Goal: Transaction & Acquisition: Subscribe to service/newsletter

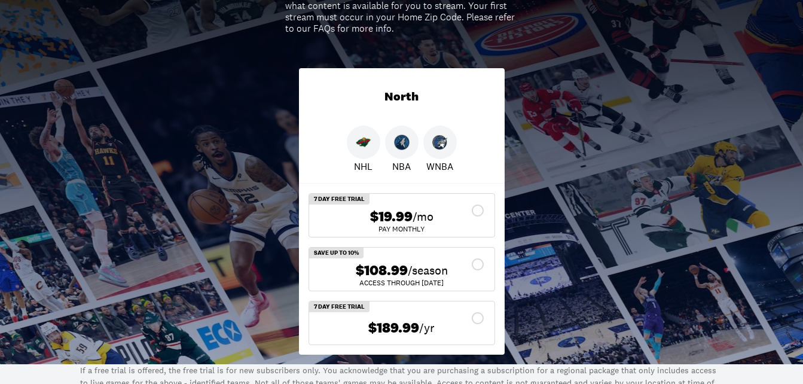
scroll to position [239, 0]
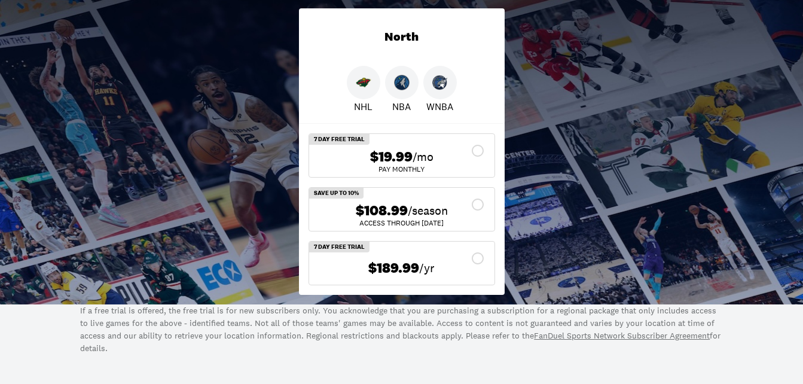
click at [370, 88] on img at bounding box center [364, 83] width 16 height 16
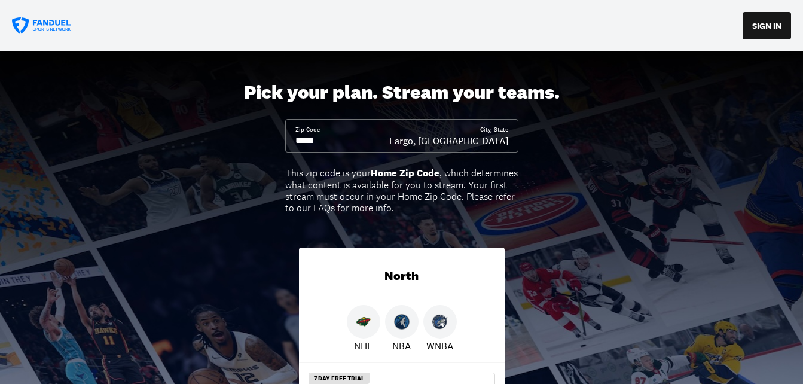
click at [343, 136] on input at bounding box center [342, 140] width 94 height 13
click at [330, 153] on div "Zip Code City, [GEOGRAPHIC_DATA], [GEOGRAPHIC_DATA]" at bounding box center [401, 135] width 233 height 33
click at [331, 143] on input at bounding box center [342, 140] width 94 height 13
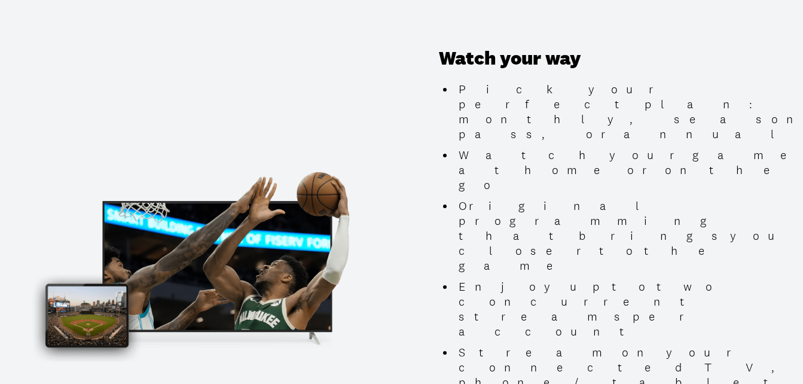
scroll to position [1109, 0]
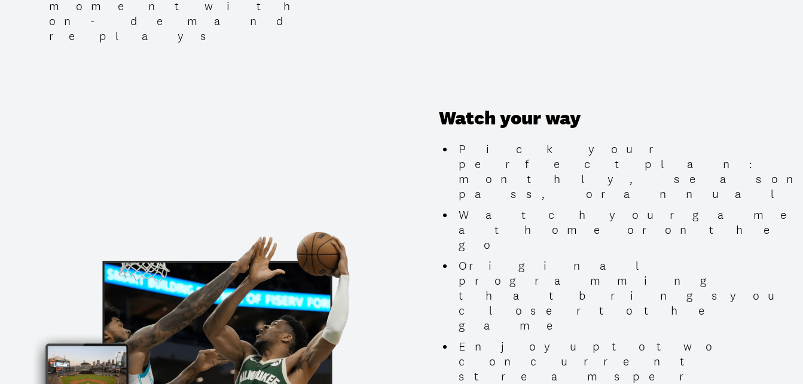
type input "*****"
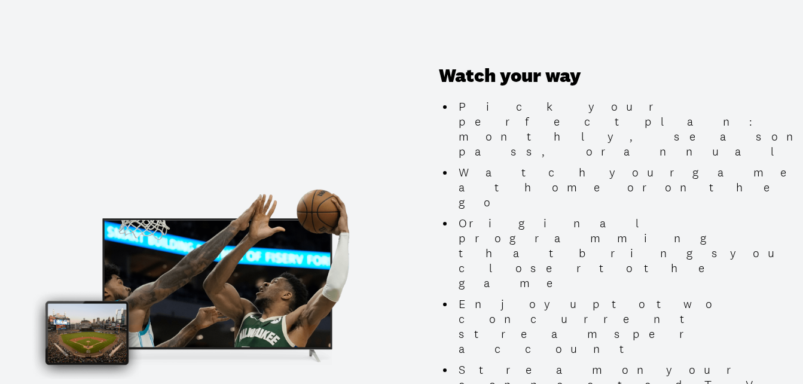
scroll to position [1229, 0]
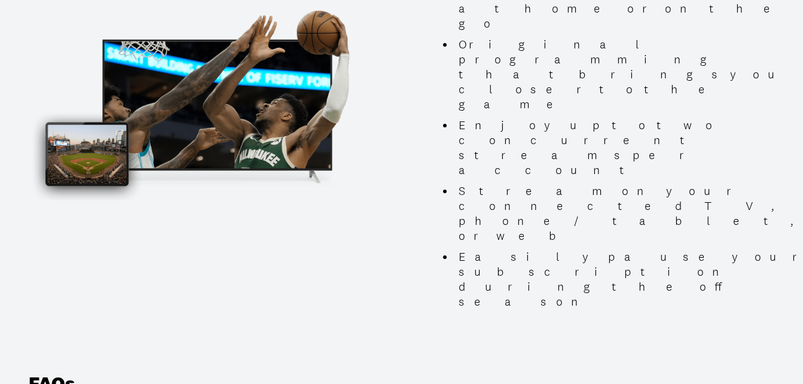
scroll to position [1332, 0]
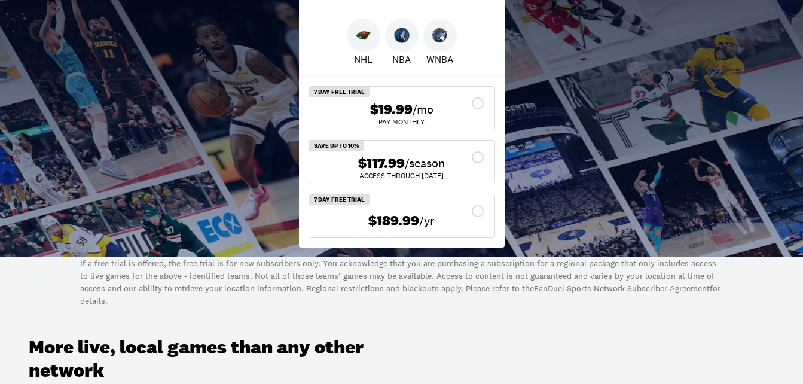
scroll to position [299, 0]
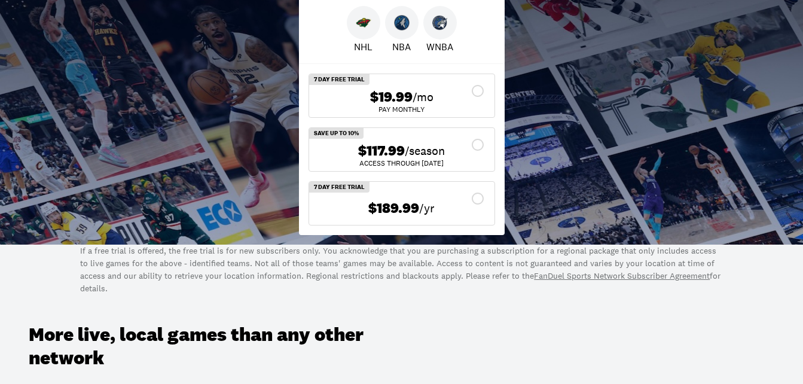
click at [477, 196] on div "$189.99 /yr" at bounding box center [402, 208] width 166 height 24
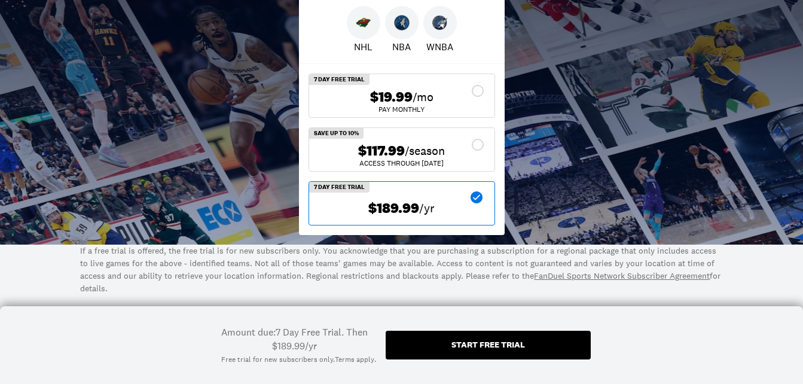
click at [481, 147] on div "$117.99 /season" at bounding box center [402, 150] width 166 height 17
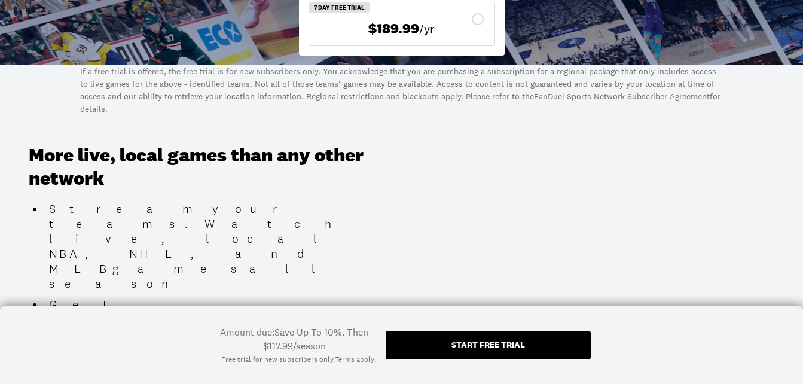
scroll to position [179, 0]
